Goal: Task Accomplishment & Management: Complete application form

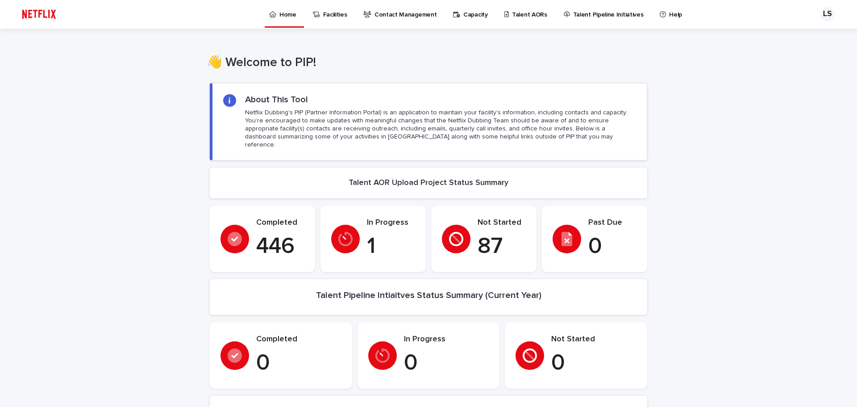
click at [540, 10] on div "Talent AORs" at bounding box center [528, 9] width 48 height 19
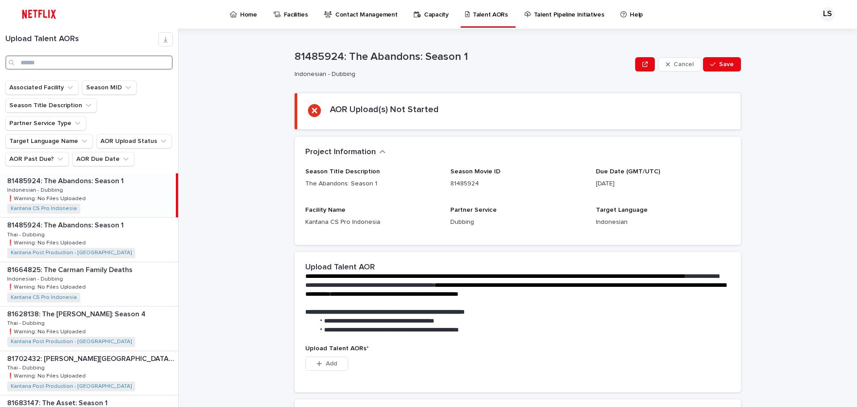
click at [81, 58] on input "Search" at bounding box center [88, 62] width 167 height 14
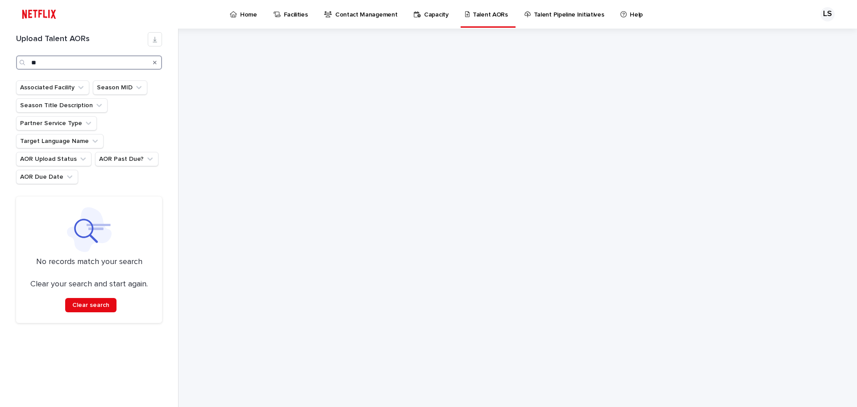
type input "*"
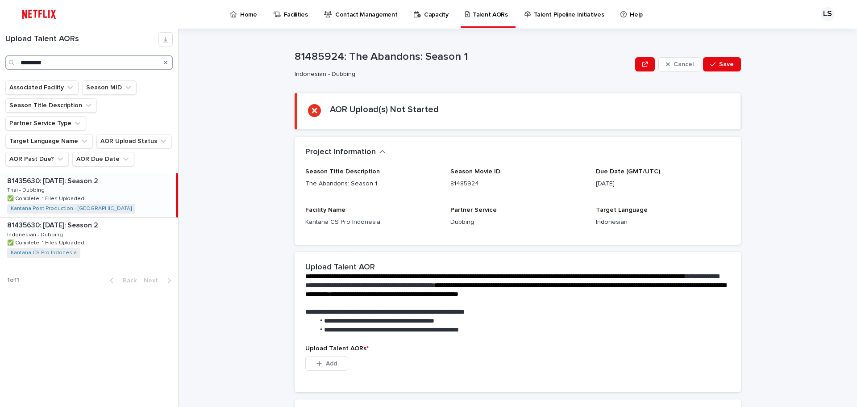
type input "*********"
click at [100, 176] on div "81435630: [DATE]: Season 2 81435630: [DATE]: Season 2 Thai - Dubbing Thai - Dub…" at bounding box center [88, 195] width 176 height 44
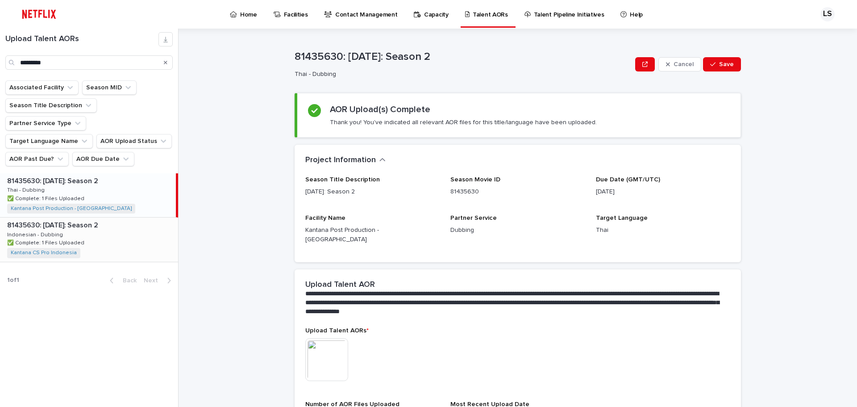
click at [90, 219] on p "81435630: [DATE]: Season 2" at bounding box center [53, 224] width 93 height 10
click at [101, 182] on div "81435630: [DATE]: Season 2 81435630: [DATE]: Season 2 Thai - Dubbing Thai - Dub…" at bounding box center [89, 195] width 178 height 44
click at [102, 217] on div "81435630: [DATE]: Season 2 81435630: [DATE]: Season 2 Indonesian - Dubbing Indo…" at bounding box center [89, 239] width 178 height 44
click at [108, 176] on div "81435630: [DATE]: Season 2 81435630: [DATE]: Season 2 Thai - Dubbing Thai - Dub…" at bounding box center [89, 195] width 178 height 44
click at [107, 231] on div "81435630: [DATE]: Season 2 81435630: [DATE]: Season 2 Indonesian - Dubbing Indo…" at bounding box center [88, 239] width 176 height 44
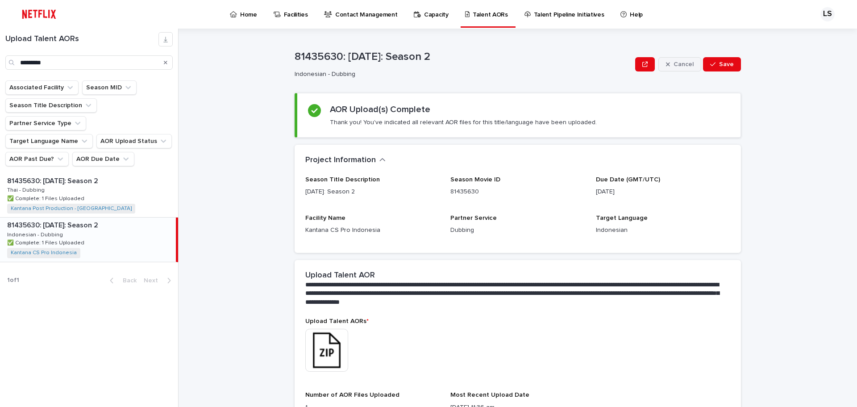
click at [692, 65] on button "Cancel" at bounding box center [680, 64] width 43 height 14
click at [118, 175] on div "81435630: [DATE]: Season 2 81435630: [DATE]: Season 2 Thai - Dubbing Thai - Dub…" at bounding box center [89, 195] width 178 height 44
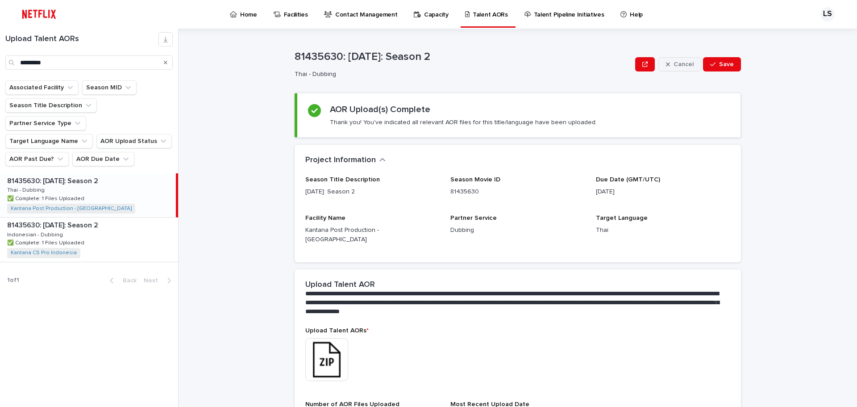
click at [672, 63] on div "button" at bounding box center [670, 64] width 8 height 6
click at [732, 68] on button "Edit" at bounding box center [725, 64] width 33 height 14
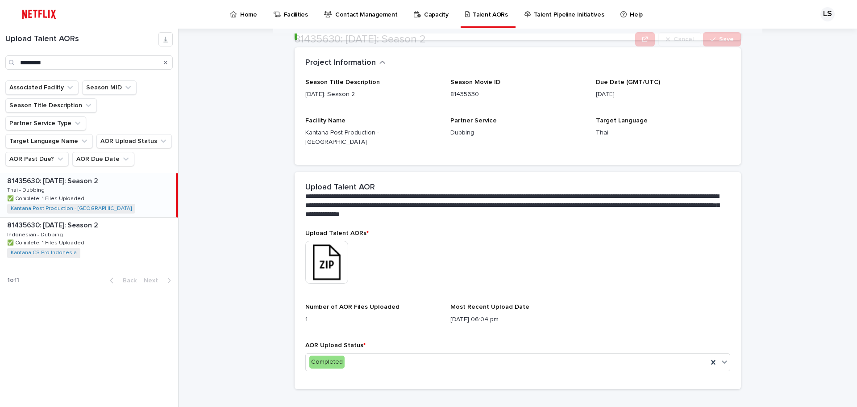
scroll to position [102, 0]
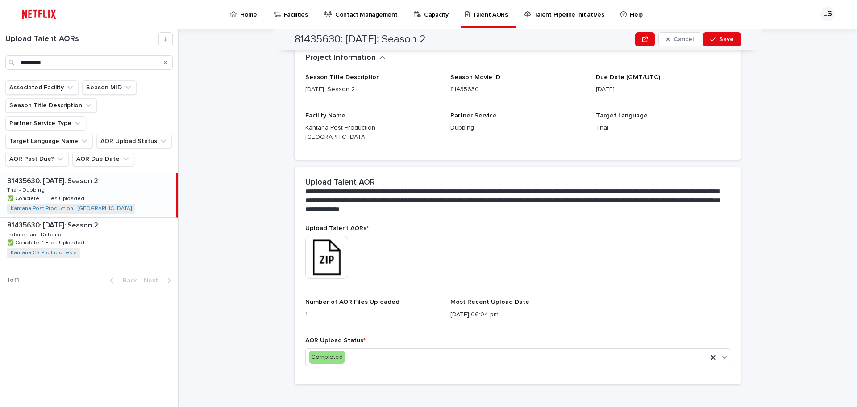
click at [337, 244] on img at bounding box center [326, 257] width 43 height 43
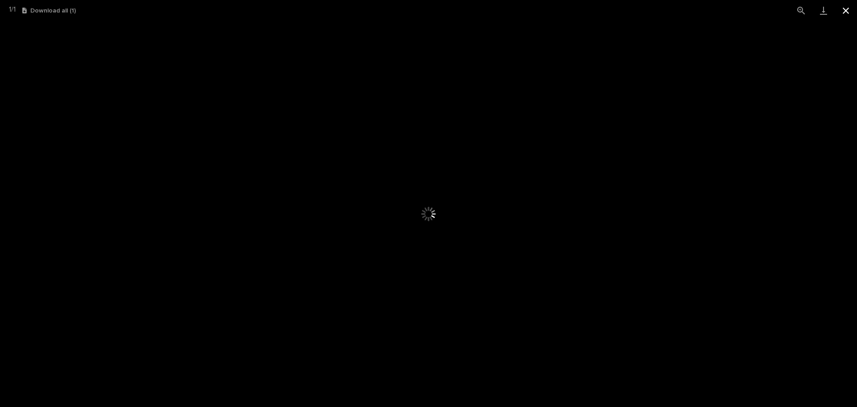
click at [846, 8] on button "Close gallery" at bounding box center [846, 10] width 22 height 21
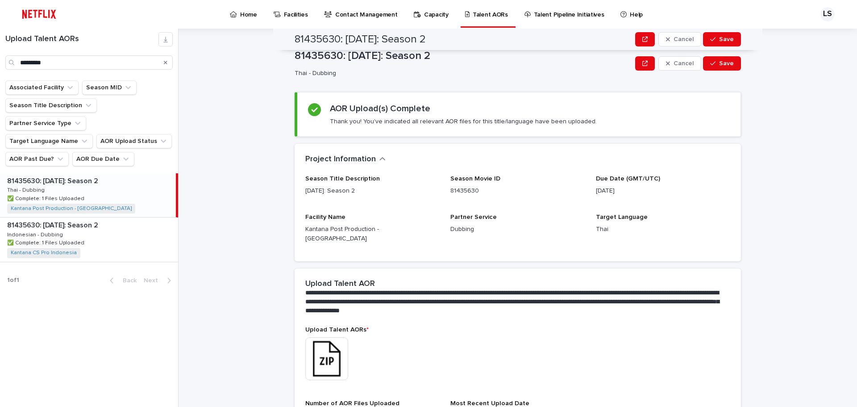
scroll to position [0, 0]
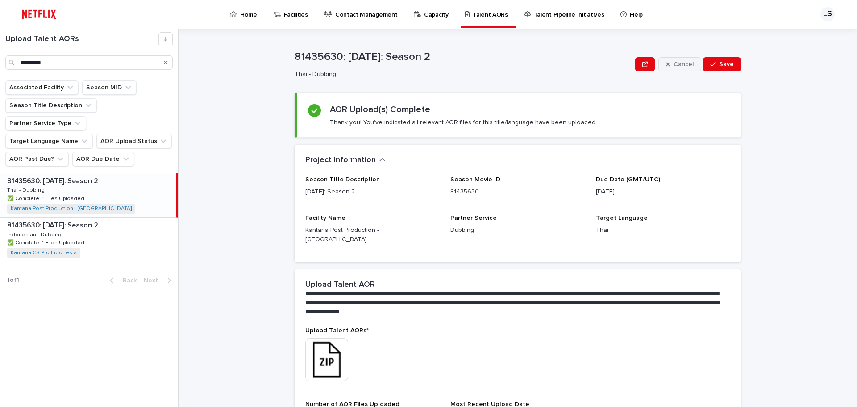
click at [675, 64] on span "Cancel" at bounding box center [684, 64] width 20 height 6
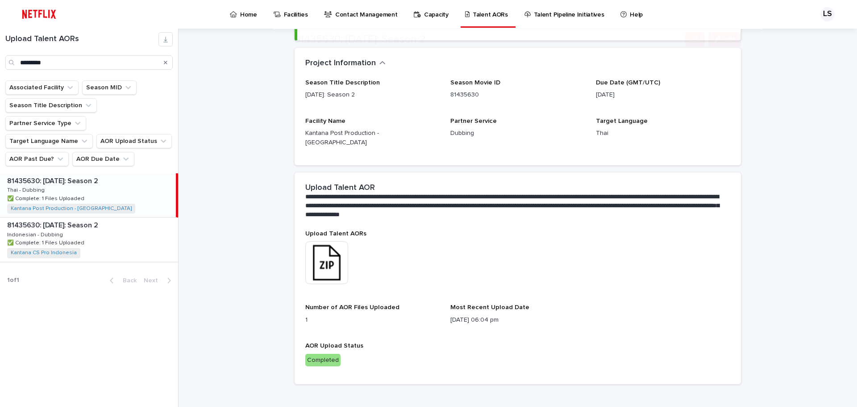
scroll to position [97, 0]
drag, startPoint x: 421, startPoint y: 252, endPoint x: 346, endPoint y: 252, distance: 74.6
click at [421, 253] on div "This file cannot be opened Download File" at bounding box center [517, 263] width 425 height 45
click at [334, 252] on img at bounding box center [326, 262] width 43 height 43
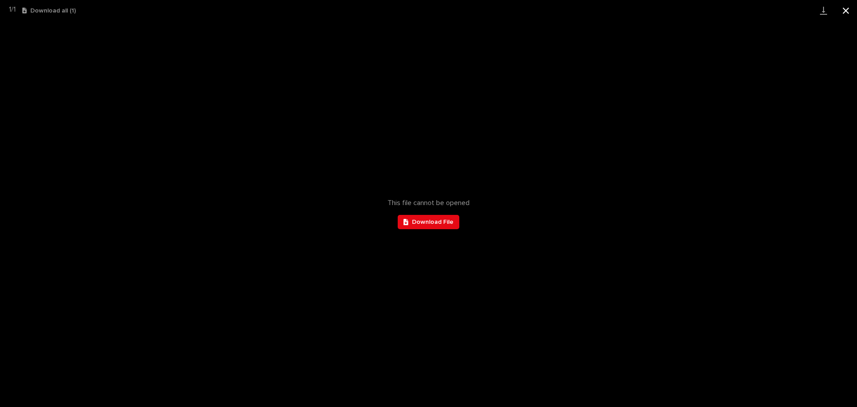
click at [848, 8] on button "Close gallery" at bounding box center [846, 10] width 22 height 21
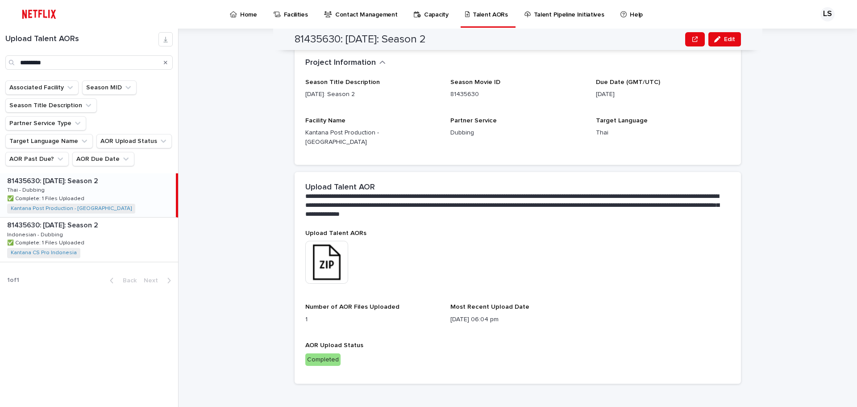
click at [325, 353] on div "Completed" at bounding box center [322, 359] width 35 height 13
click at [323, 353] on div "Completed" at bounding box center [322, 359] width 35 height 13
click at [392, 359] on div "AOR Upload Status Completed" at bounding box center [517, 357] width 425 height 31
drag, startPoint x: 375, startPoint y: 340, endPoint x: 380, endPoint y: 341, distance: 5.9
click at [380, 342] on div "AOR Upload Status Completed" at bounding box center [517, 357] width 425 height 31
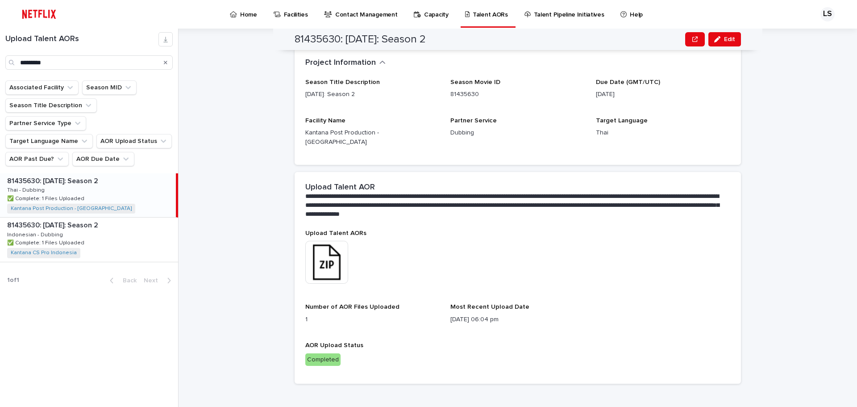
click at [384, 353] on p "Completed" at bounding box center [517, 359] width 425 height 13
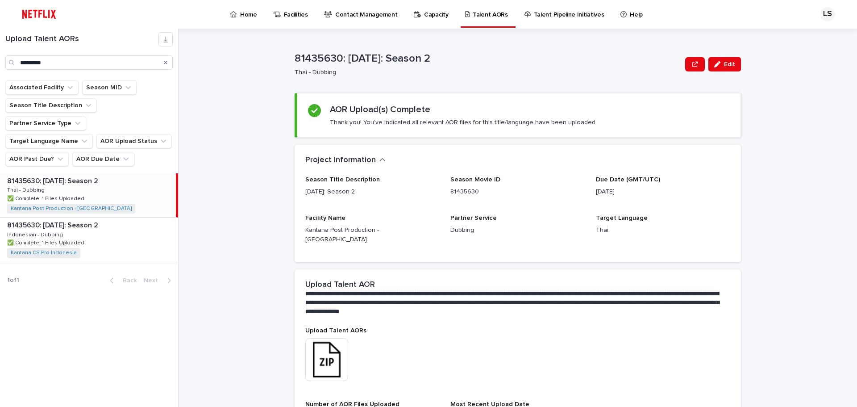
scroll to position [2, 0]
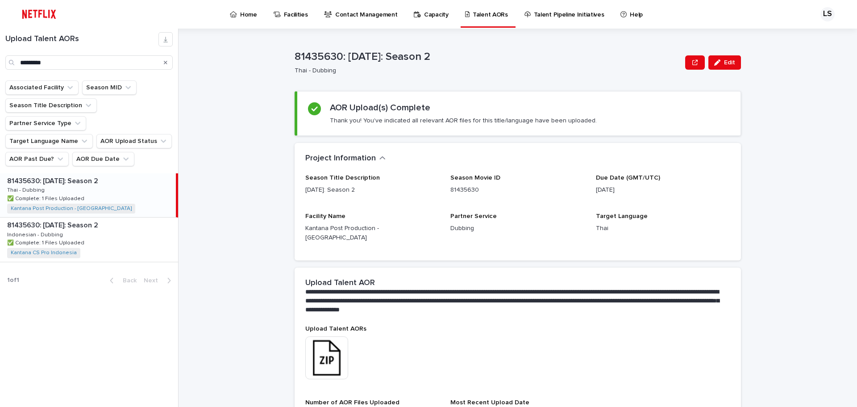
click at [129, 218] on div "81435630: [DATE]: Season 2 81435630: [DATE]: Season 2 Indonesian - Dubbing Indo…" at bounding box center [89, 239] width 178 height 44
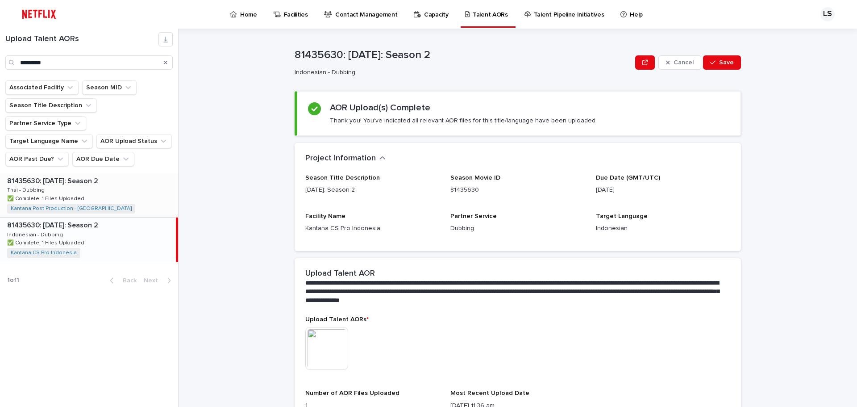
click at [125, 180] on div "81435630: [DATE]: Season 2 81435630: [DATE]: Season 2 Thai - Dubbing Thai - Dub…" at bounding box center [89, 195] width 178 height 44
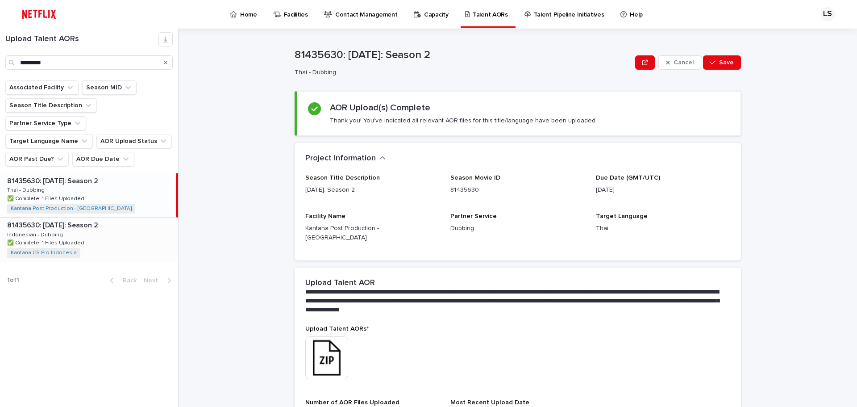
click at [125, 218] on div "81435630: [DATE]: Season 2 81435630: [DATE]: Season 2 Indonesian - Dubbing Indo…" at bounding box center [89, 239] width 178 height 44
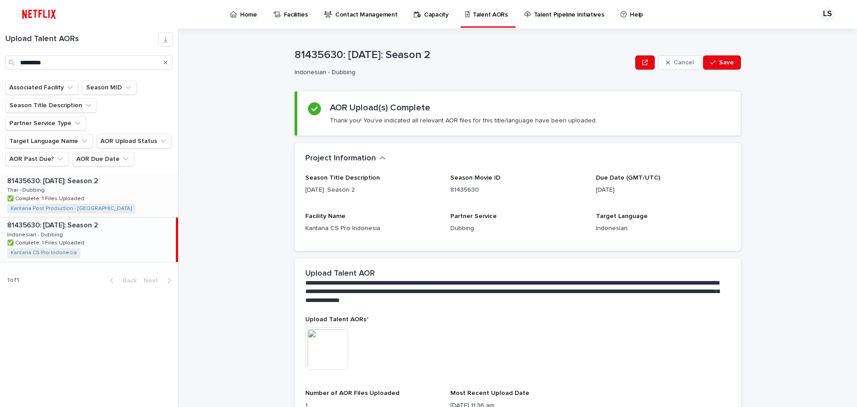
drag, startPoint x: 128, startPoint y: 190, endPoint x: 188, endPoint y: 2, distance: 197.0
click at [127, 189] on div "81435630: [DATE]: Season 2 81435630: [DATE]: Season 2 Thai - Dubbing Thai - Dub…" at bounding box center [89, 195] width 178 height 44
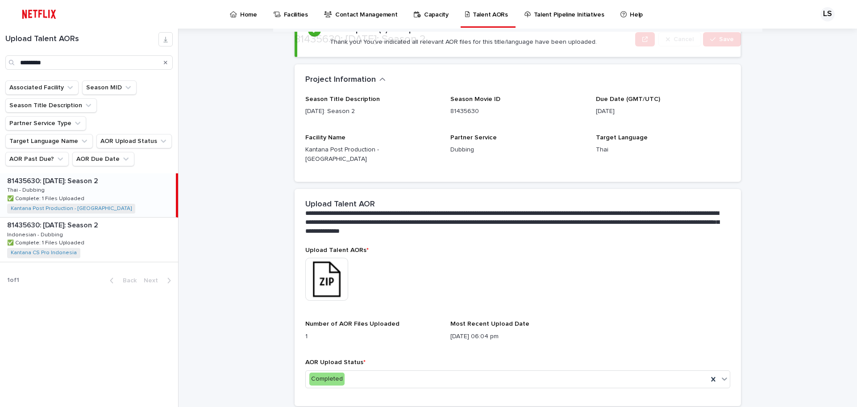
scroll to position [102, 0]
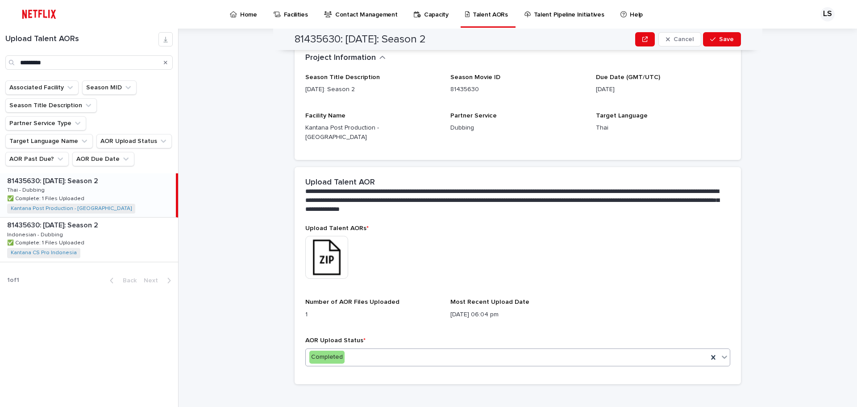
click at [408, 352] on div "Completed" at bounding box center [507, 357] width 402 height 15
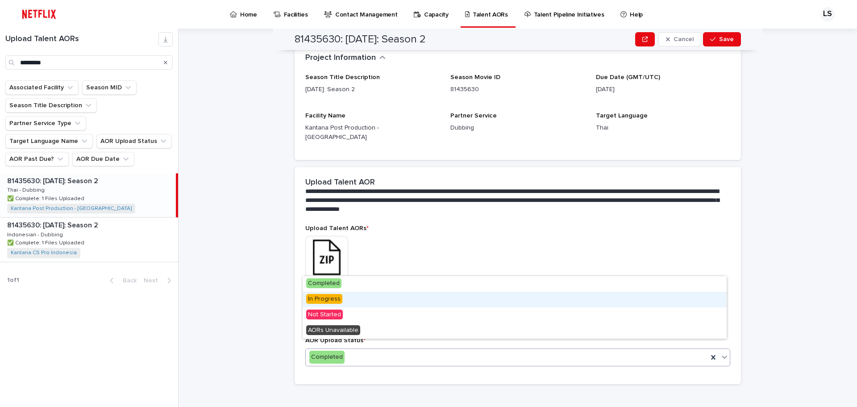
click at [140, 179] on div "81435630: [DATE]: Season 2 81435630: [DATE]: Season 2 Thai - Dubbing Thai - Dub…" at bounding box center [88, 195] width 176 height 44
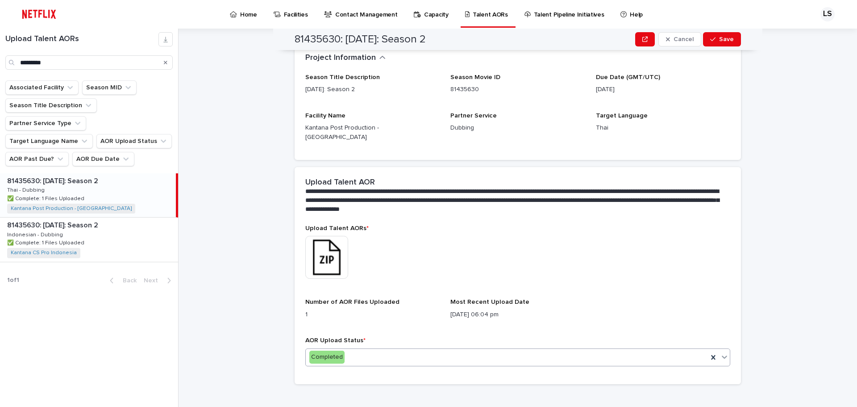
click at [393, 351] on div "Completed" at bounding box center [507, 357] width 402 height 15
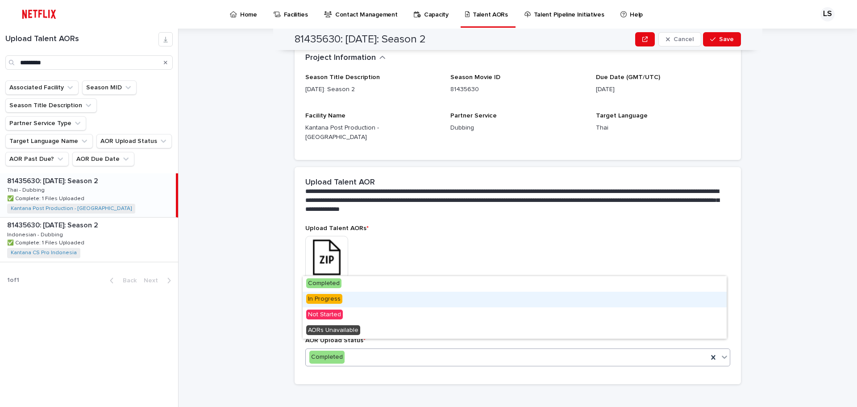
click at [409, 301] on div "In Progress" at bounding box center [515, 300] width 424 height 16
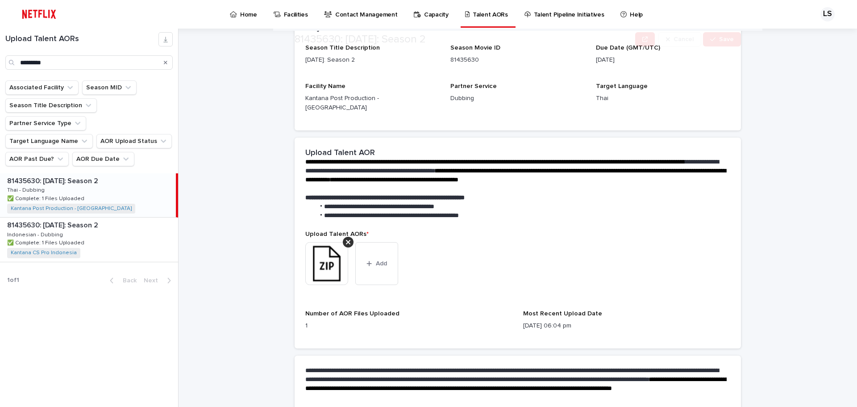
scroll to position [134, 0]
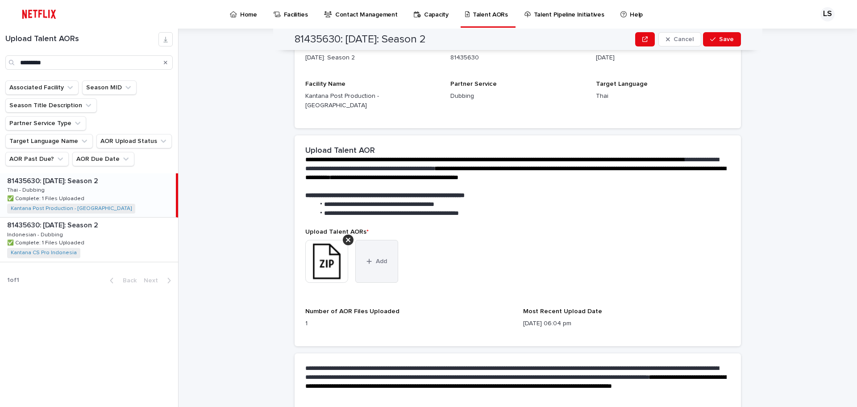
click at [383, 263] on button "Add" at bounding box center [376, 261] width 43 height 43
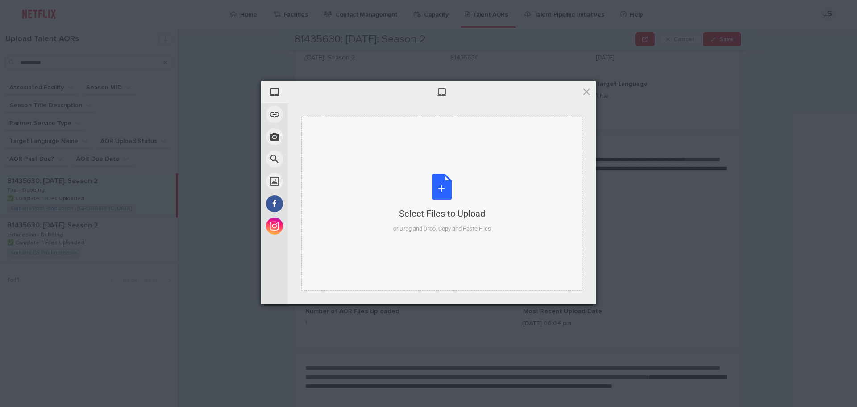
click at [444, 191] on div "Select Files to Upload or Drag and Drop, Copy and Paste Files" at bounding box center [442, 203] width 98 height 59
click at [587, 92] on span at bounding box center [587, 92] width 10 height 10
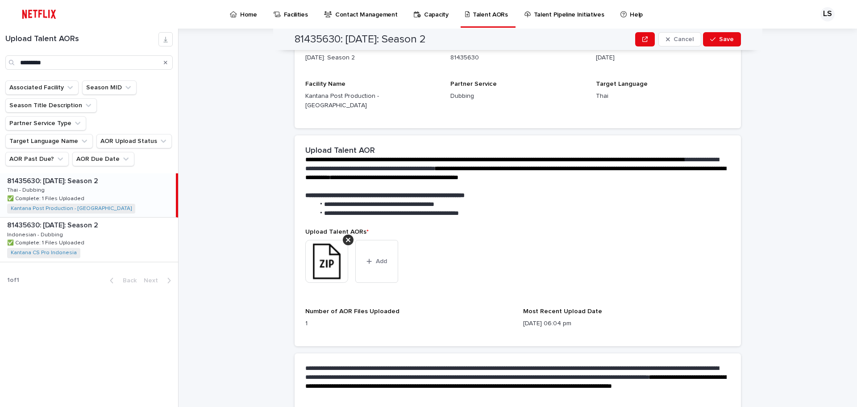
click at [121, 174] on div "81435630: [DATE]: Season 2 81435630: [DATE]: Season 2 Thai - Dubbing Thai - Dub…" at bounding box center [88, 195] width 176 height 44
click at [367, 258] on icon "button" at bounding box center [369, 261] width 5 height 6
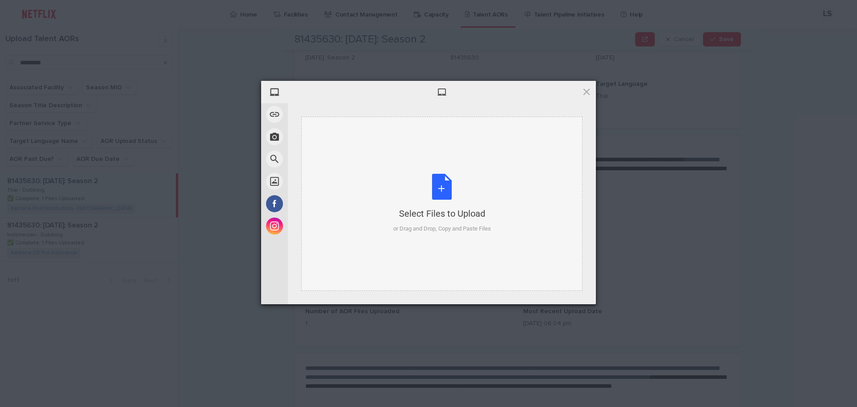
click at [438, 193] on div "Select Files to Upload or Drag and Drop, Copy and Paste Files" at bounding box center [442, 203] width 98 height 59
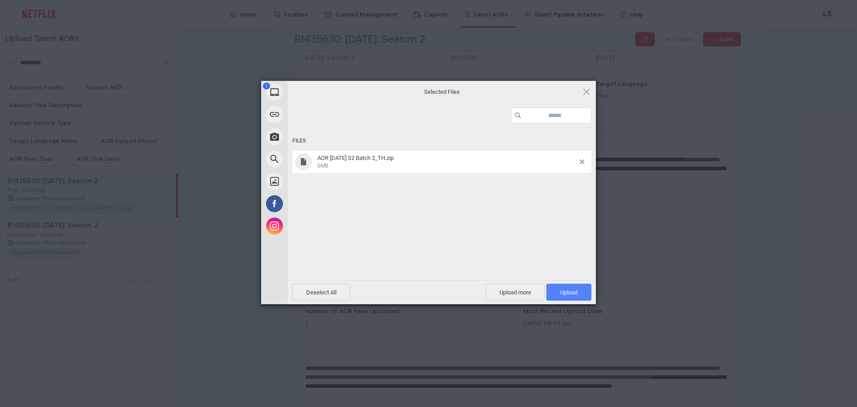
click at [563, 293] on span "Upload 1" at bounding box center [568, 292] width 17 height 7
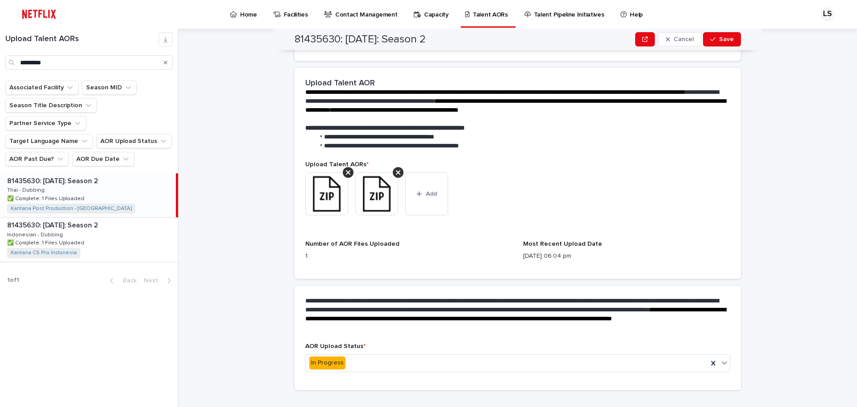
scroll to position [207, 0]
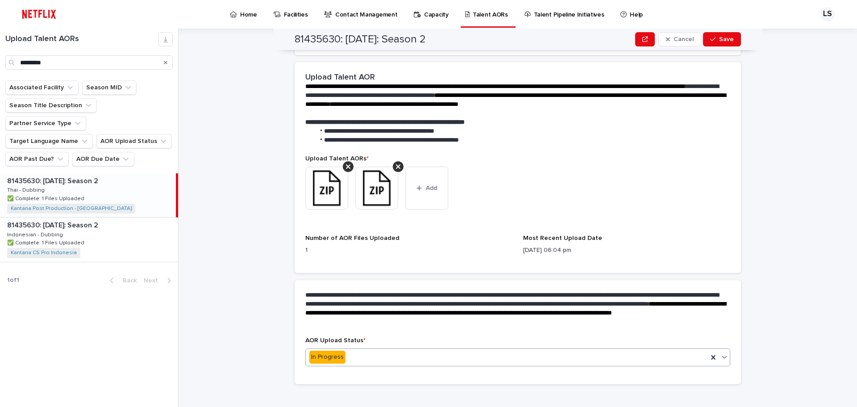
click at [447, 350] on div "In Progress" at bounding box center [507, 357] width 402 height 15
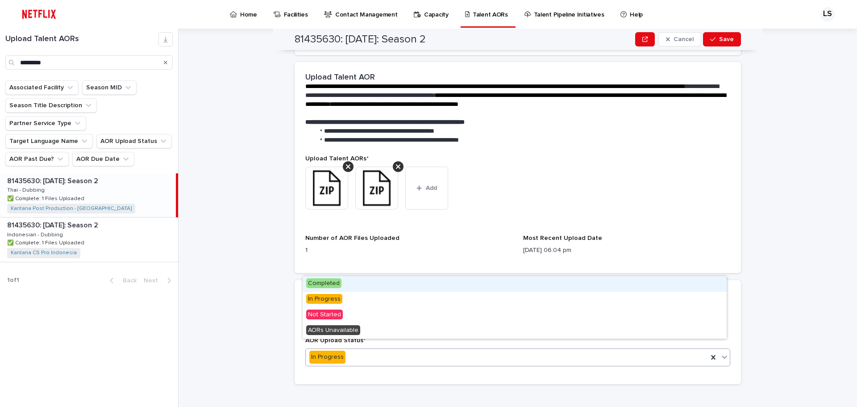
click at [447, 284] on div "Completed" at bounding box center [515, 284] width 424 height 16
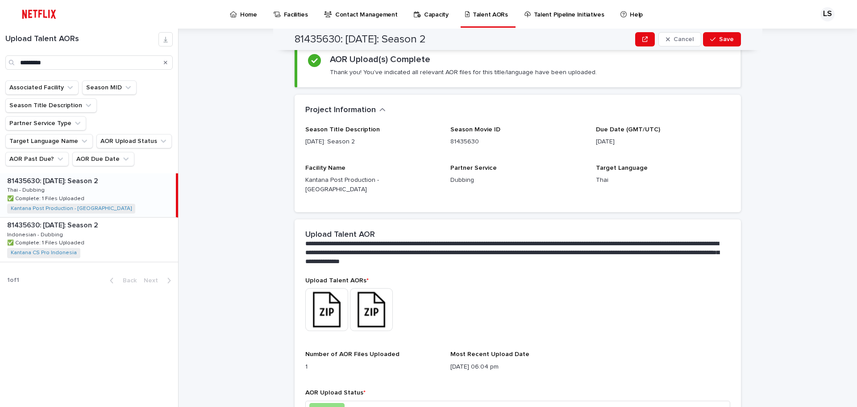
scroll to position [0, 0]
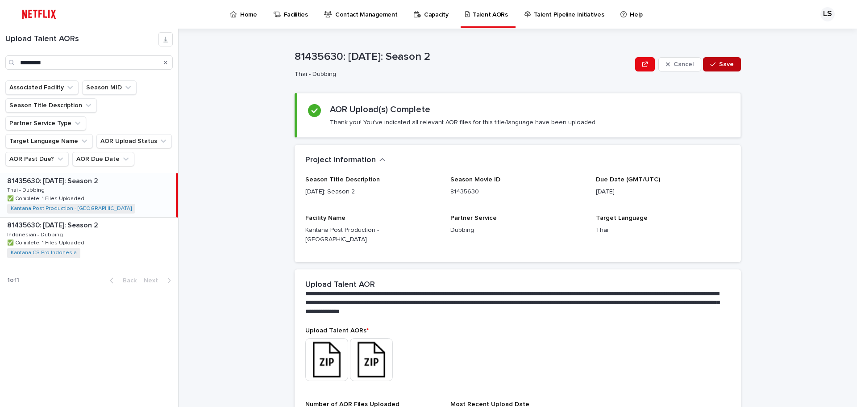
click at [723, 67] on button "Save" at bounding box center [722, 64] width 38 height 14
